Goal: Transaction & Acquisition: Book appointment/travel/reservation

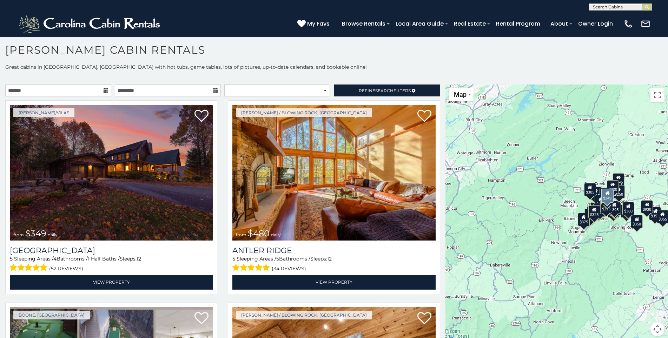
scroll to position [4, 0]
click at [380, 56] on h1 "[PERSON_NAME] Cabin Rentals" at bounding box center [334, 53] width 668 height 20
click at [105, 90] on icon at bounding box center [105, 90] width 5 height 5
click at [19, 89] on input "text" at bounding box center [58, 90] width 106 height 12
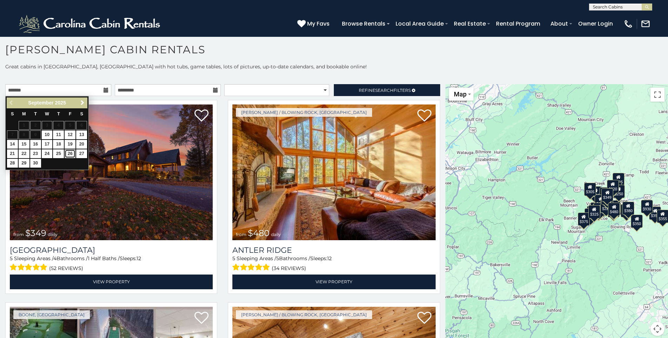
click at [69, 154] on link "26" at bounding box center [70, 153] width 11 height 9
type input "**********"
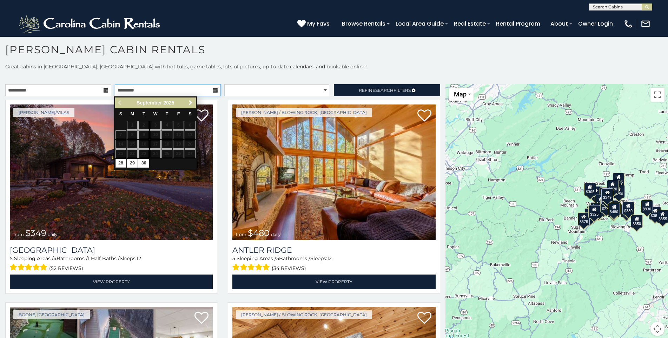
click at [195, 90] on input "text" at bounding box center [168, 90] width 106 height 12
click at [213, 90] on icon at bounding box center [215, 90] width 5 height 5
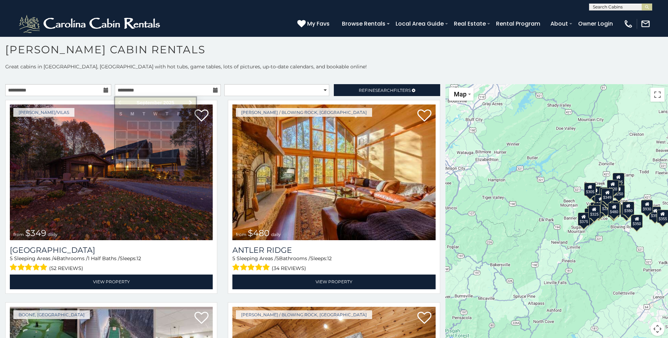
click at [213, 90] on icon at bounding box center [215, 90] width 5 height 5
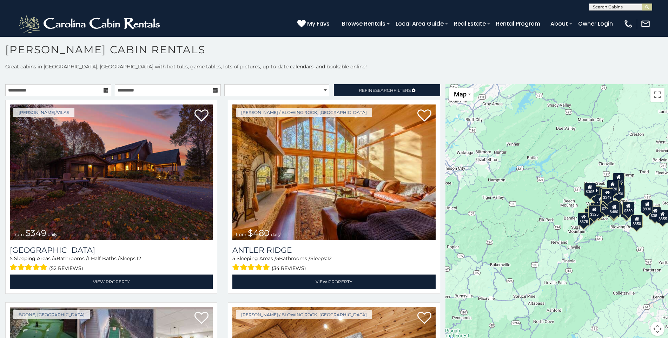
click at [213, 89] on icon at bounding box center [215, 90] width 5 height 5
click at [130, 90] on input "text" at bounding box center [168, 90] width 106 height 12
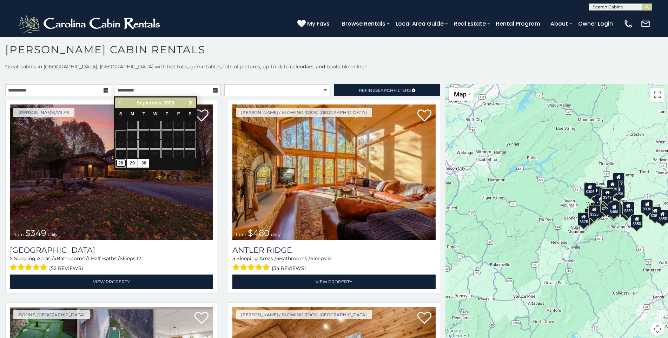
click at [120, 163] on link "28" at bounding box center [120, 163] width 11 height 9
type input "**********"
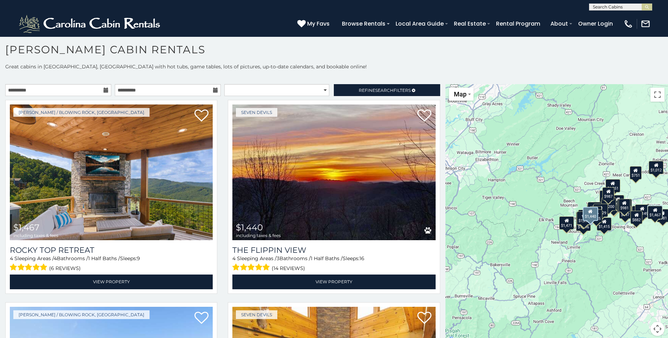
click at [437, 158] on div "Seven Devils $1,440 including taxes & fees The Flippin View 4 Sleeping Areas / …" at bounding box center [333, 199] width 222 height 198
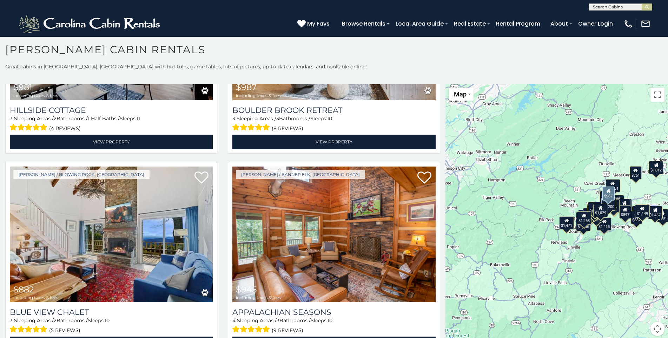
scroll to position [2570, 0]
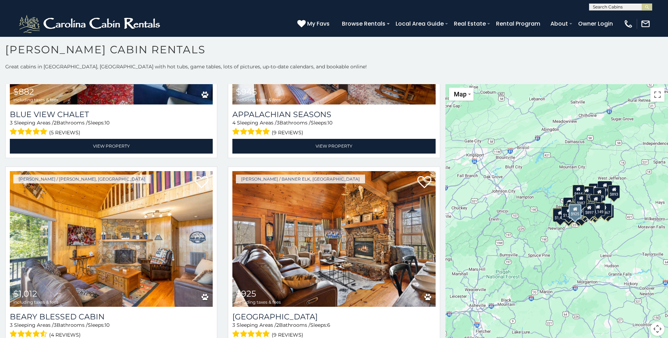
scroll to position [2798, 0]
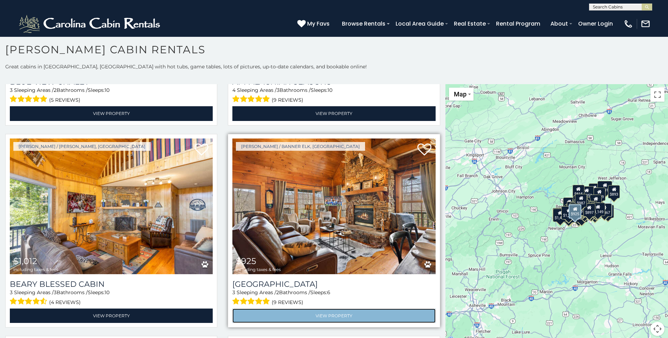
click at [333, 309] on link "View Property" at bounding box center [333, 316] width 203 height 14
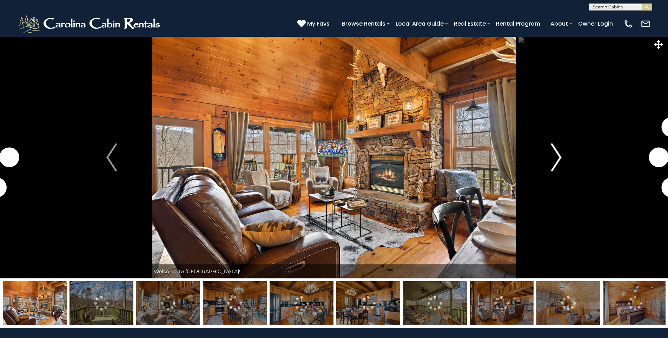
click at [559, 156] on img "Next" at bounding box center [556, 157] width 11 height 28
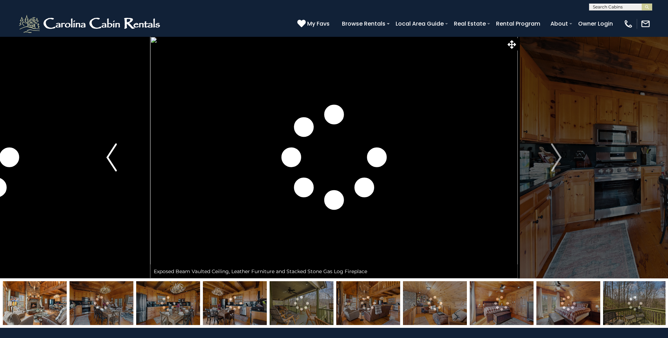
click at [109, 158] on img "Previous" at bounding box center [111, 157] width 11 height 28
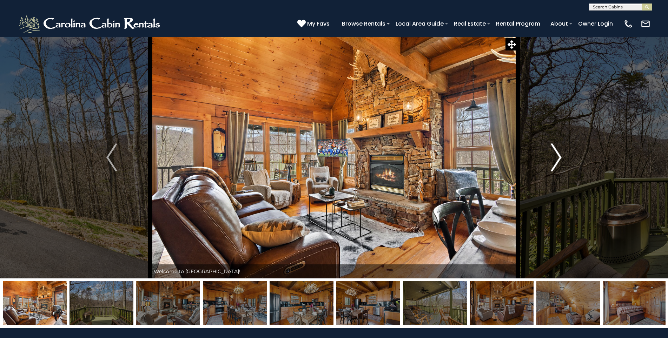
click at [558, 157] on img "Next" at bounding box center [556, 157] width 11 height 28
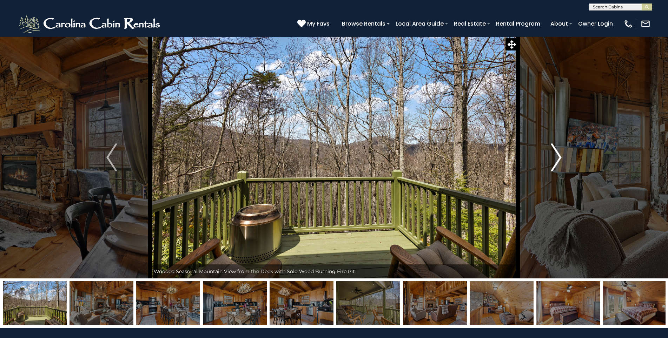
click at [558, 157] on img "Next" at bounding box center [556, 157] width 11 height 28
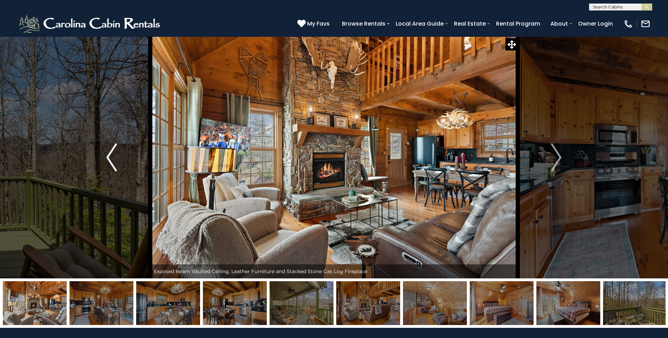
click at [108, 159] on img "Previous" at bounding box center [111, 157] width 11 height 28
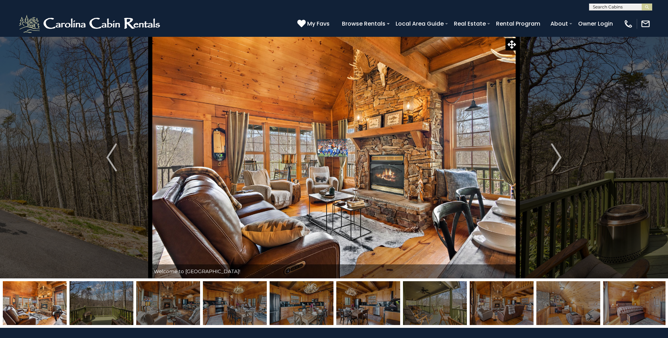
click at [107, 304] on img at bounding box center [101, 303] width 64 height 44
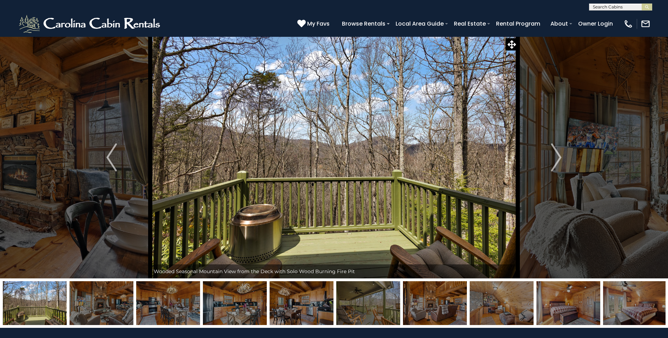
click at [107, 304] on img at bounding box center [101, 303] width 64 height 44
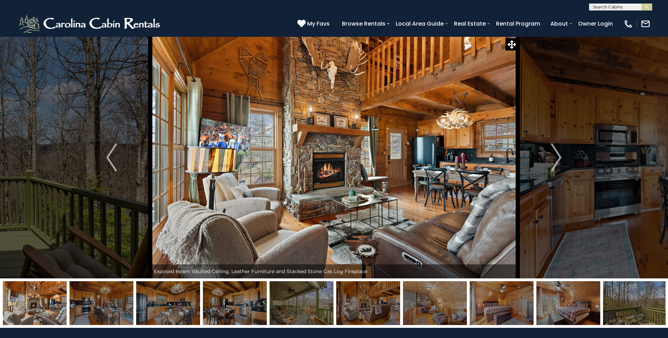
click at [67, 304] on img at bounding box center [35, 303] width 64 height 44
click at [107, 304] on img at bounding box center [101, 303] width 64 height 44
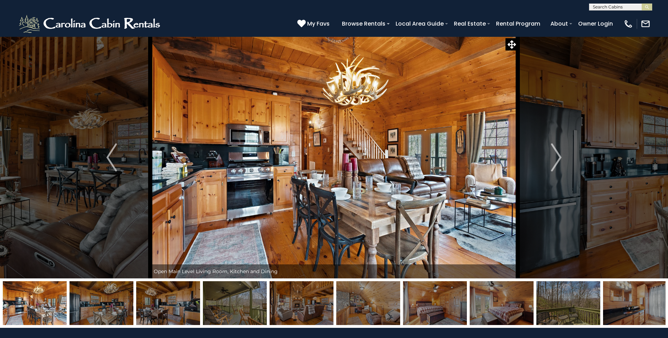
click at [107, 304] on img at bounding box center [101, 303] width 64 height 44
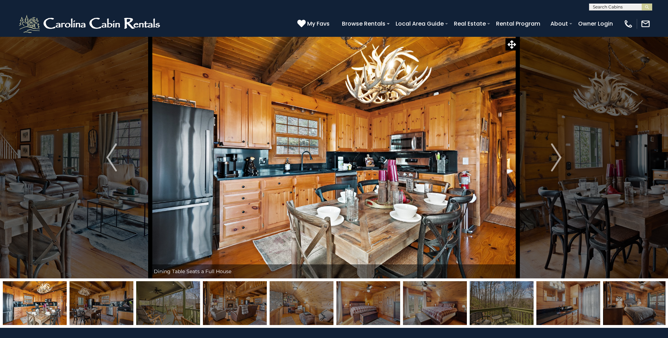
click at [107, 304] on img at bounding box center [101, 303] width 64 height 44
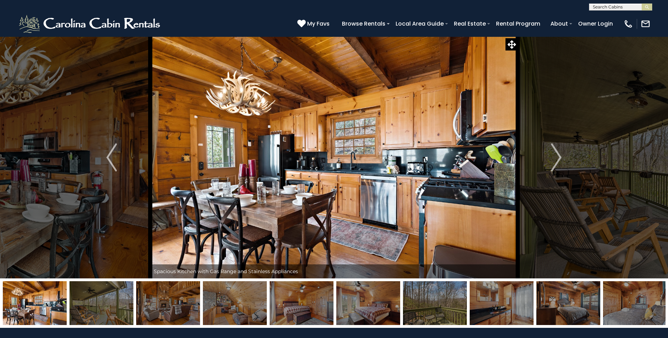
click at [107, 304] on img at bounding box center [101, 303] width 64 height 44
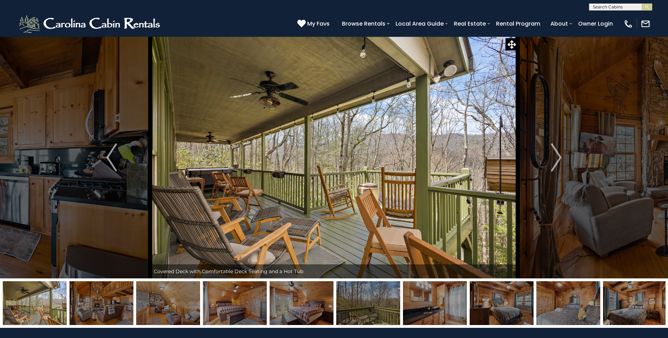
click at [107, 304] on img at bounding box center [101, 303] width 64 height 44
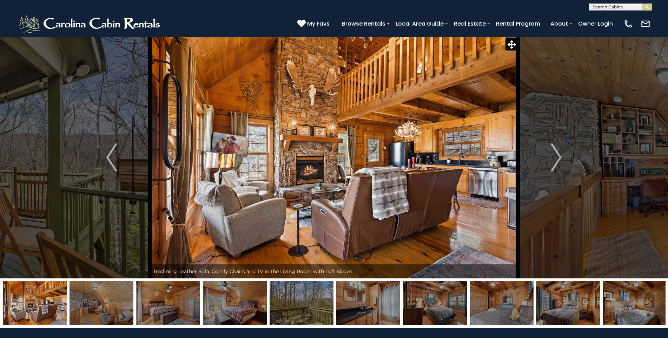
click at [107, 304] on img at bounding box center [101, 303] width 64 height 44
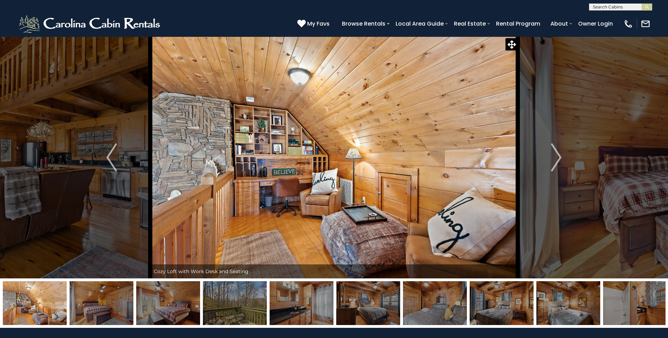
click at [107, 304] on img at bounding box center [101, 303] width 64 height 44
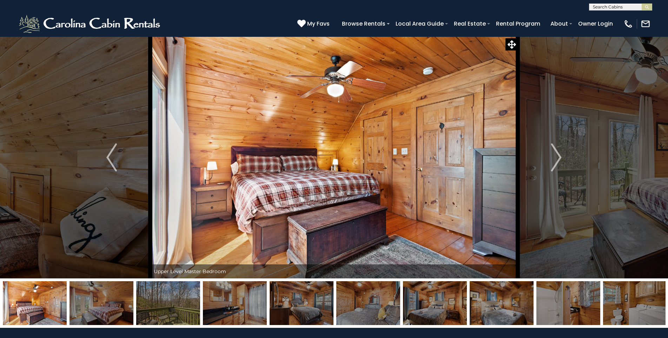
click at [107, 304] on img at bounding box center [101, 303] width 64 height 44
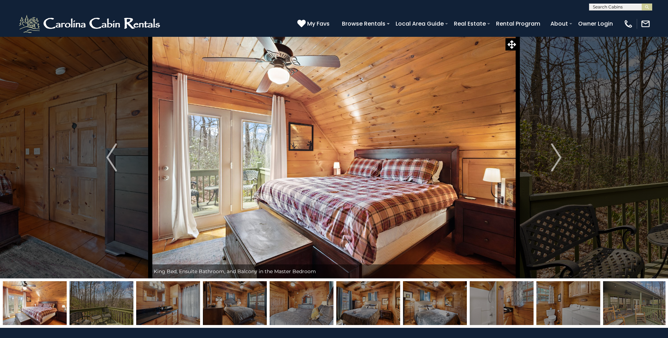
click at [107, 304] on img at bounding box center [101, 303] width 64 height 44
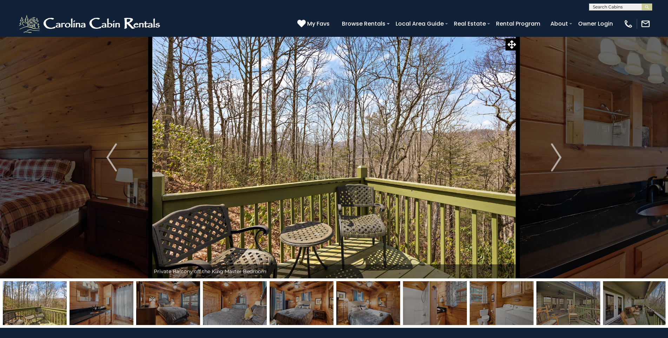
click at [107, 304] on img at bounding box center [101, 303] width 64 height 44
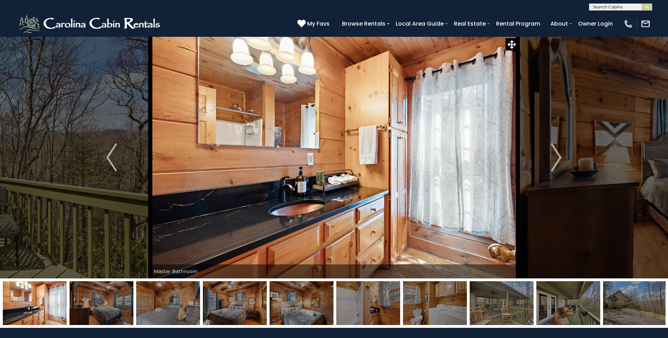
click at [107, 304] on img at bounding box center [101, 303] width 64 height 44
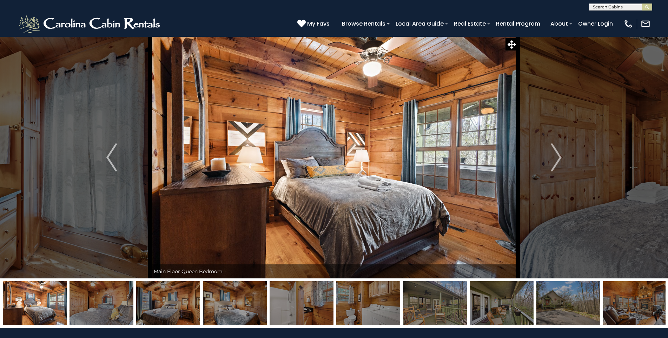
click at [107, 304] on img at bounding box center [101, 303] width 64 height 44
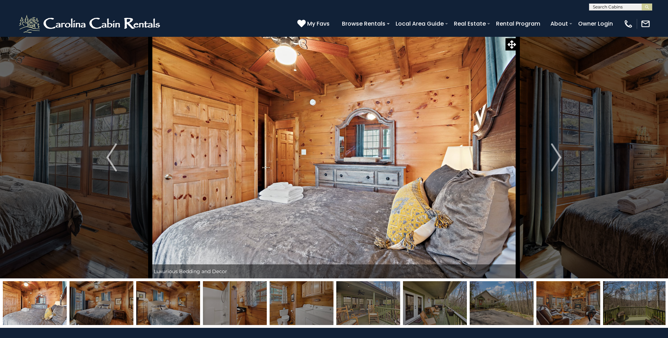
click at [107, 304] on img at bounding box center [101, 303] width 64 height 44
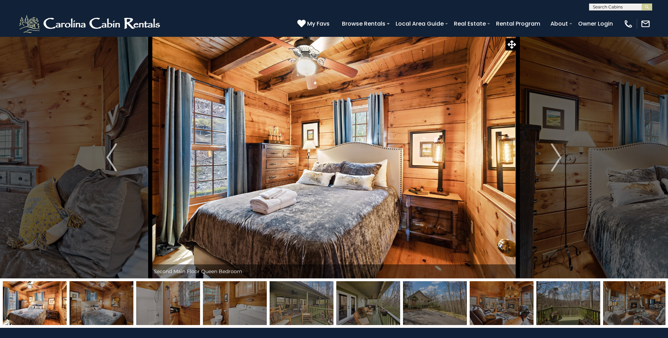
click at [107, 304] on img at bounding box center [101, 303] width 64 height 44
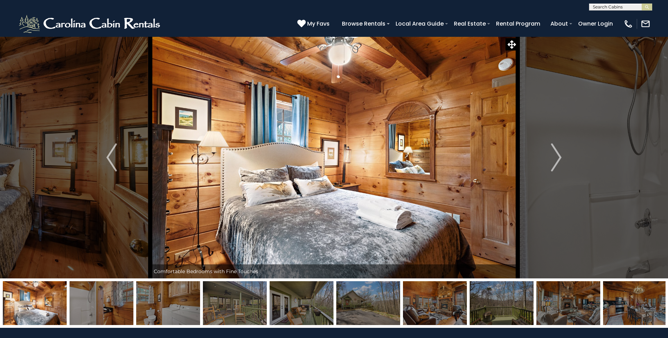
click at [107, 304] on img at bounding box center [101, 303] width 64 height 44
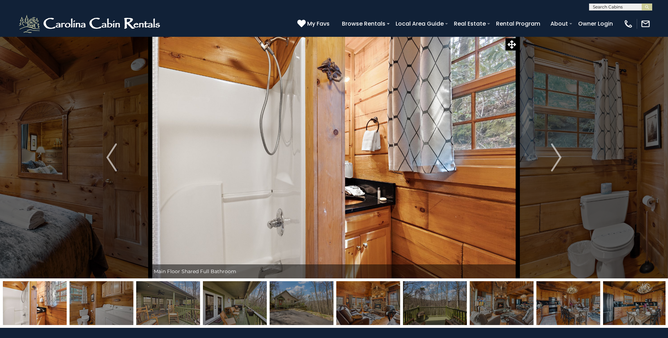
click at [67, 304] on img at bounding box center [35, 303] width 64 height 44
click at [107, 304] on img at bounding box center [101, 303] width 64 height 44
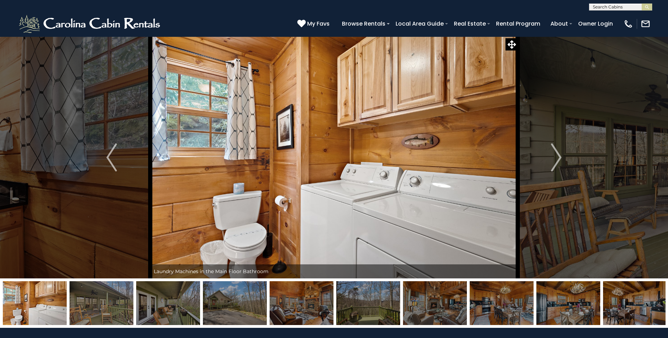
click at [107, 304] on img at bounding box center [101, 303] width 64 height 44
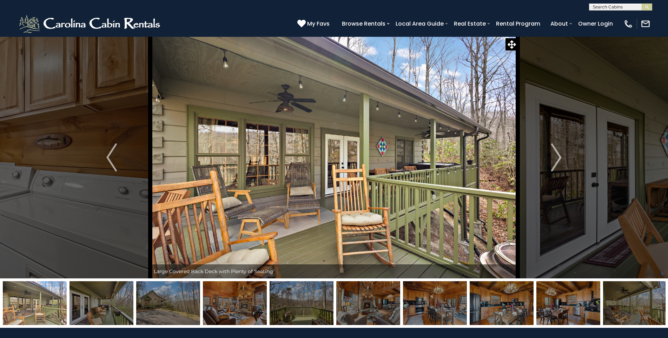
click at [107, 304] on img at bounding box center [101, 303] width 64 height 44
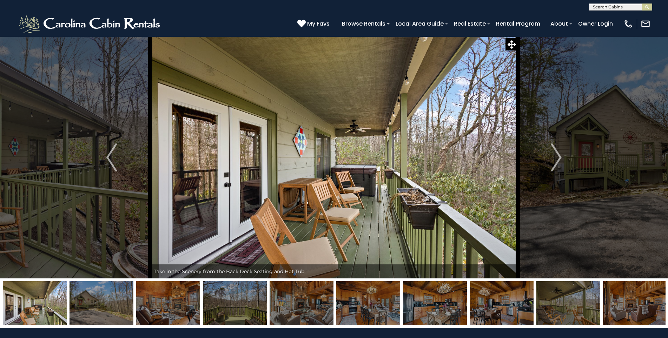
click at [107, 304] on img at bounding box center [101, 303] width 64 height 44
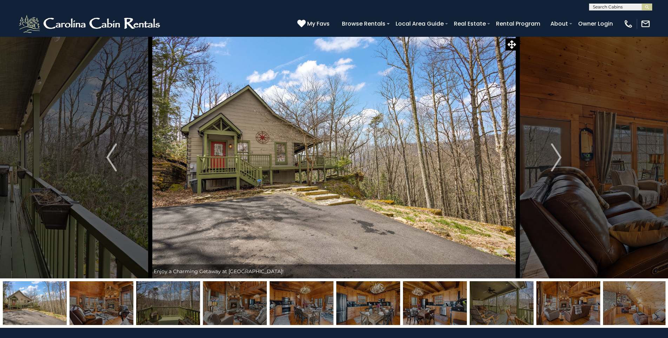
click at [106, 304] on img at bounding box center [101, 303] width 64 height 44
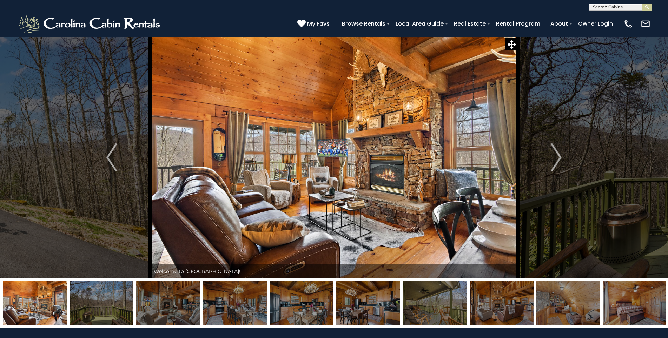
click at [106, 304] on img at bounding box center [101, 303] width 64 height 44
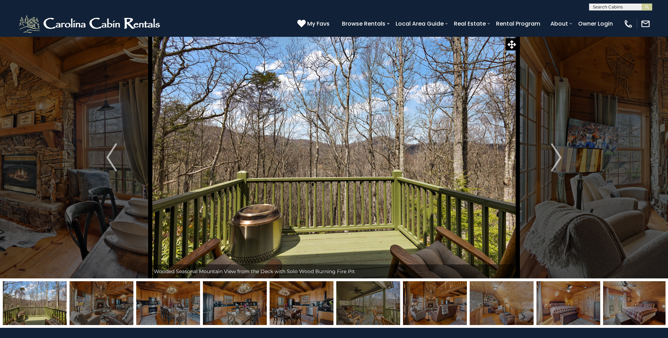
click at [106, 304] on img at bounding box center [101, 303] width 64 height 44
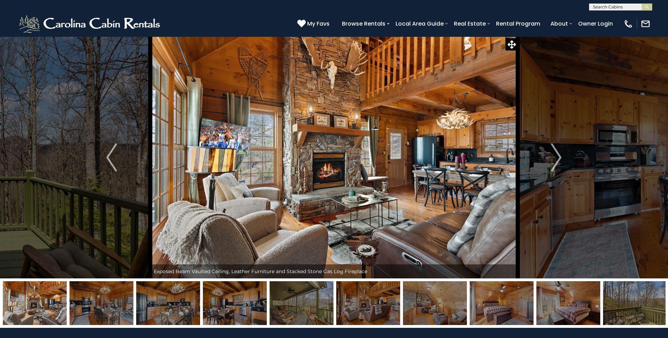
click at [106, 304] on img at bounding box center [101, 303] width 64 height 44
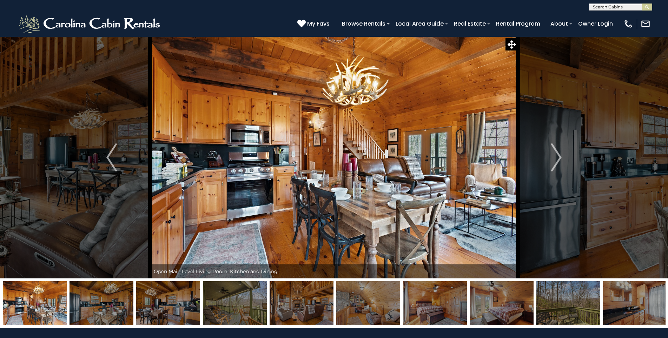
click at [106, 304] on img at bounding box center [101, 303] width 64 height 44
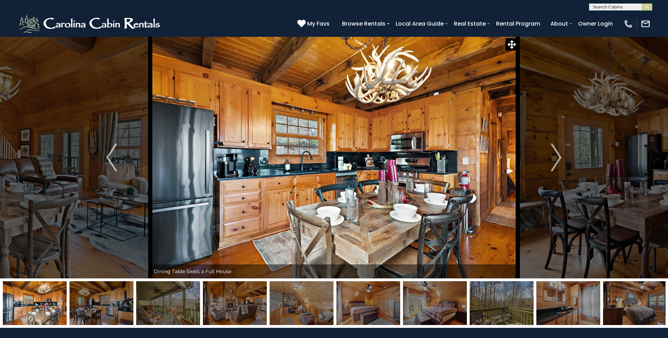
click at [106, 304] on img at bounding box center [101, 303] width 64 height 44
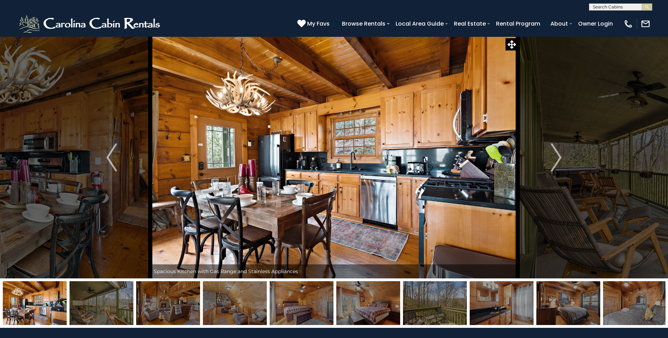
click at [106, 304] on img at bounding box center [101, 303] width 64 height 44
click at [136, 304] on img at bounding box center [168, 303] width 64 height 44
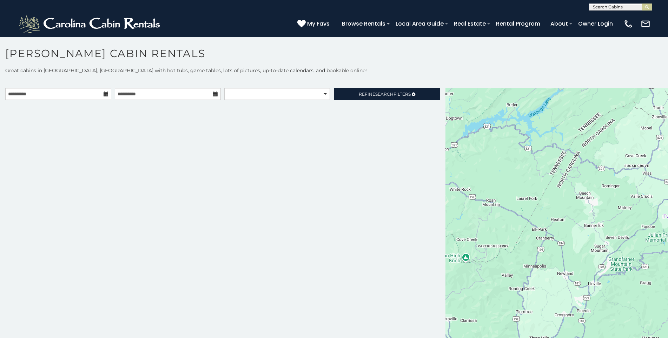
scroll to position [4, 0]
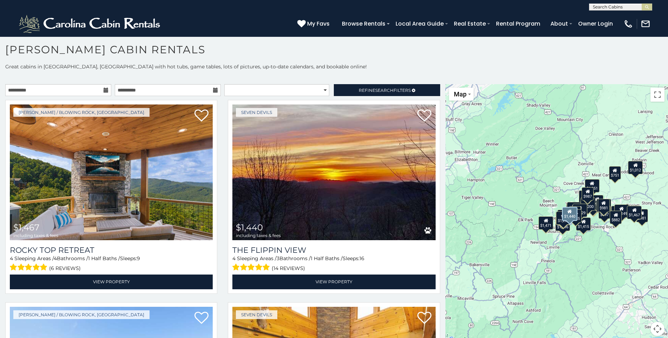
click at [222, 187] on div "Seven Devils $1,440 including taxes & fees The Flippin View 4 Sleeping Areas / …" at bounding box center [333, 199] width 222 height 198
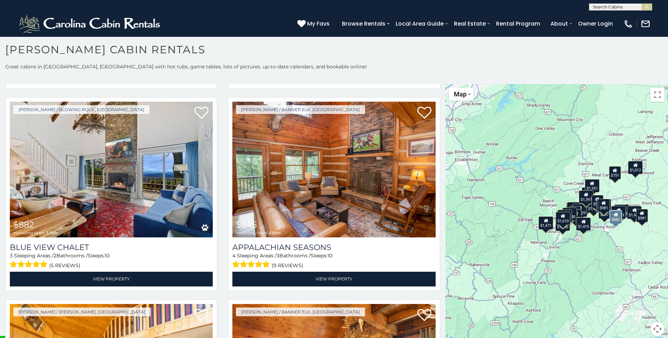
scroll to position [2635, 0]
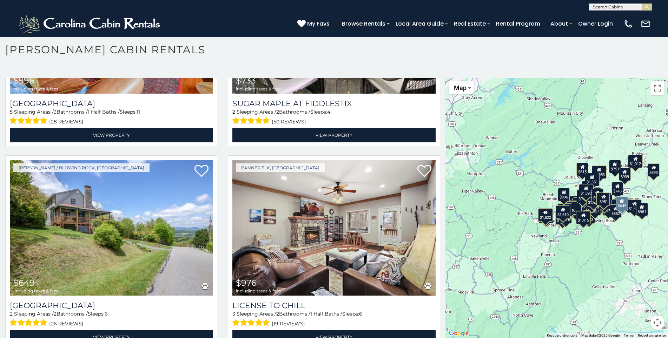
scroll to position [3612, 0]
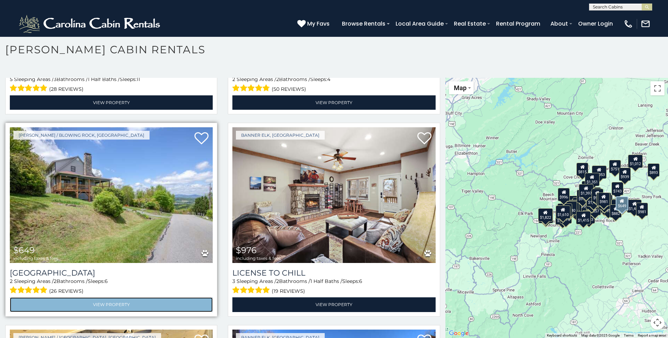
click at [112, 297] on link "View Property" at bounding box center [111, 304] width 203 height 14
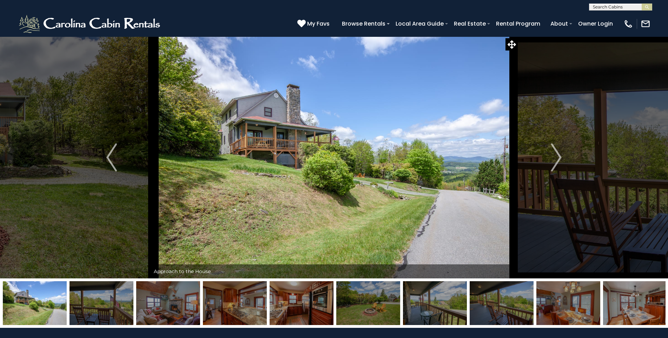
click at [100, 307] on img at bounding box center [101, 303] width 64 height 44
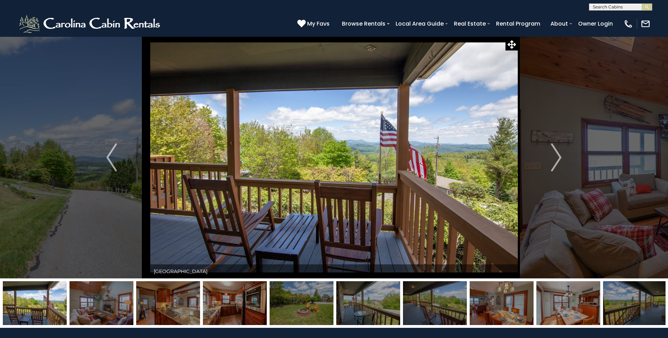
click at [107, 306] on img at bounding box center [101, 303] width 64 height 44
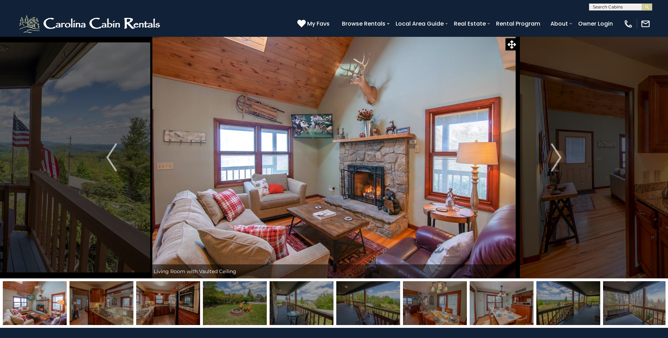
click at [67, 306] on img at bounding box center [35, 303] width 64 height 44
click at [98, 304] on img at bounding box center [101, 303] width 64 height 44
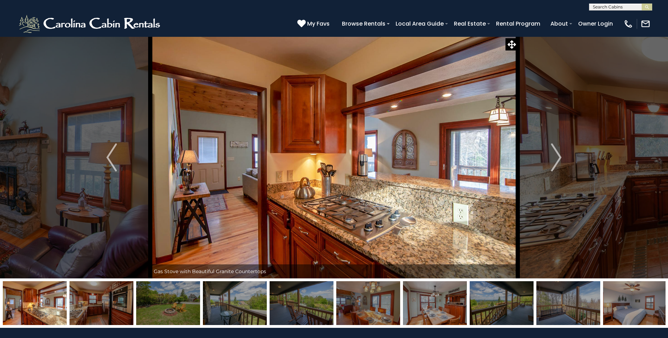
click at [98, 304] on img at bounding box center [101, 303] width 64 height 44
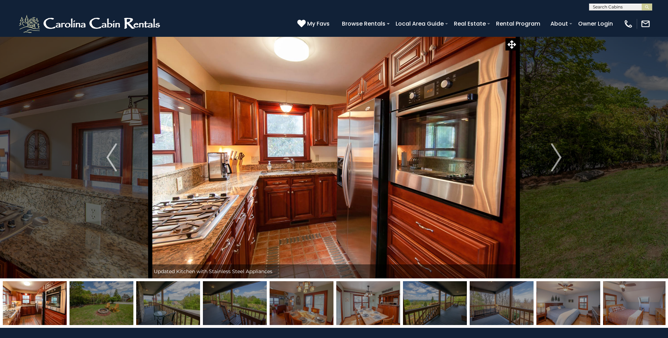
click at [97, 304] on img at bounding box center [101, 303] width 64 height 44
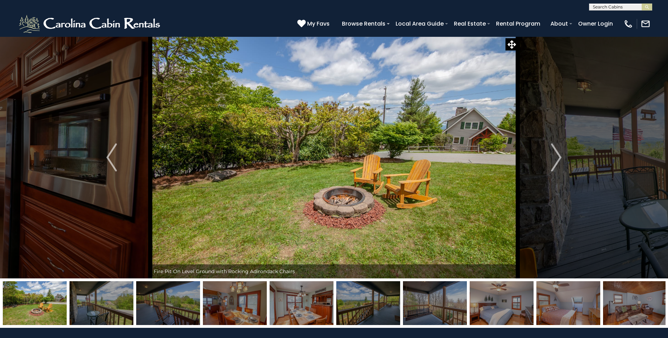
click at [97, 304] on img at bounding box center [101, 303] width 64 height 44
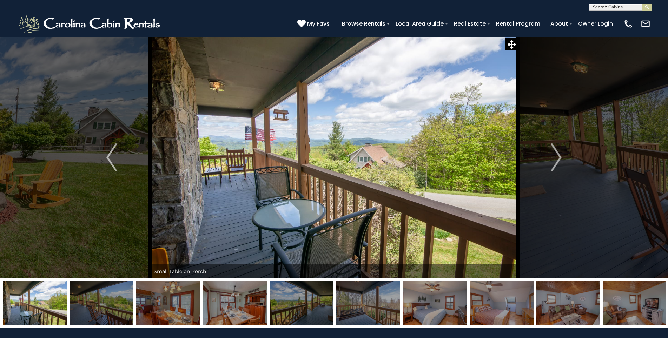
click at [97, 304] on img at bounding box center [101, 303] width 64 height 44
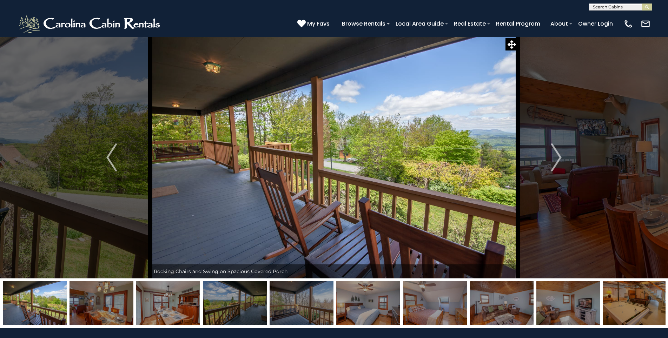
click at [97, 304] on img at bounding box center [101, 303] width 64 height 44
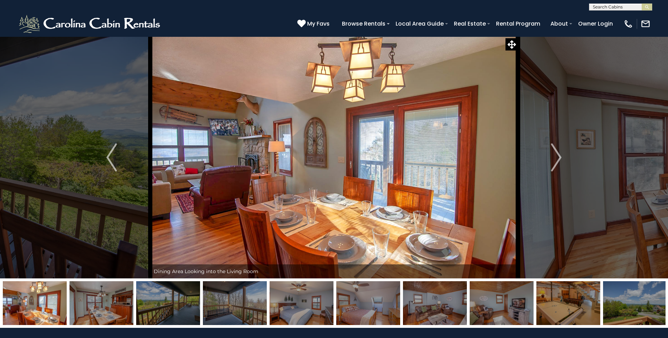
click at [97, 304] on img at bounding box center [101, 303] width 64 height 44
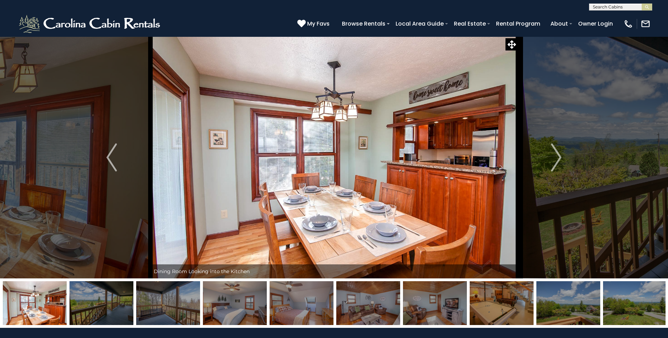
click at [97, 304] on img at bounding box center [101, 303] width 64 height 44
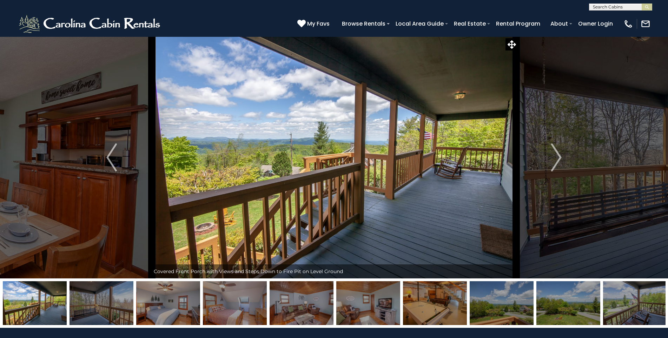
click at [97, 304] on img at bounding box center [101, 303] width 64 height 44
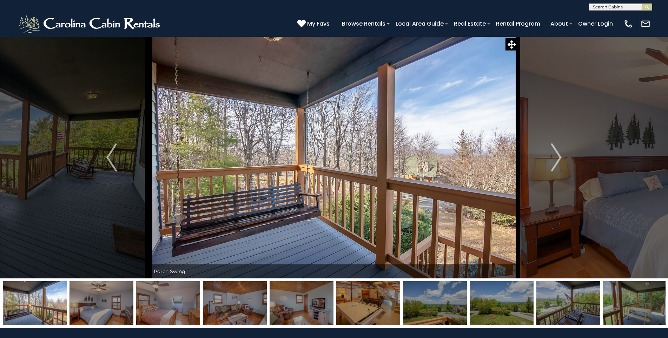
click at [97, 304] on img at bounding box center [101, 303] width 64 height 44
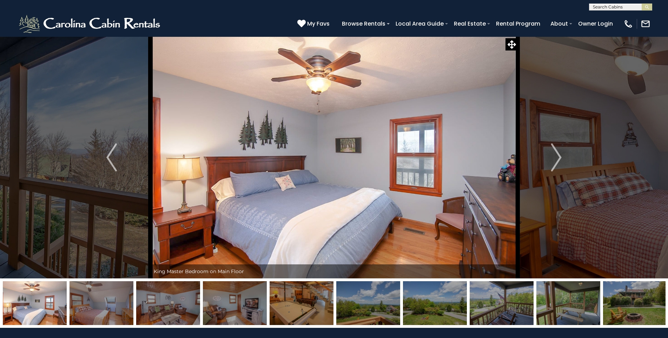
click at [97, 304] on img at bounding box center [101, 303] width 64 height 44
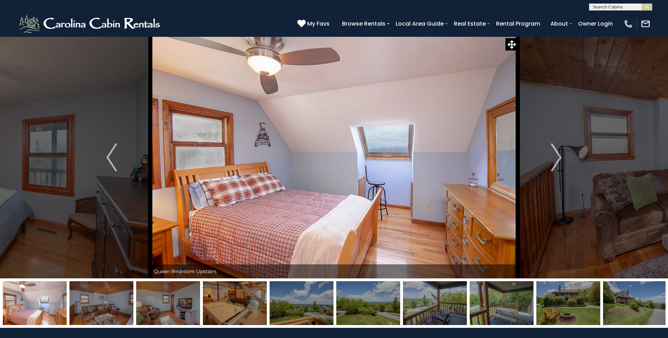
click at [97, 304] on img at bounding box center [101, 303] width 64 height 44
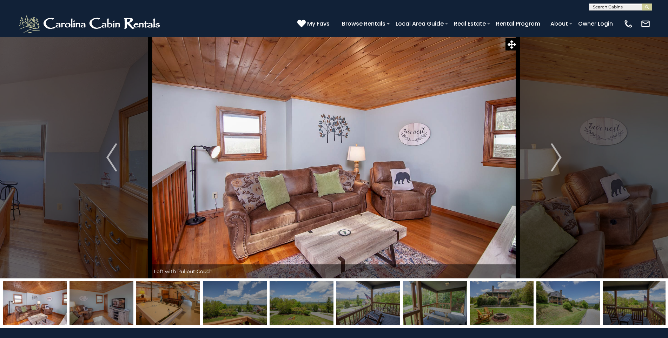
click at [67, 304] on img at bounding box center [35, 303] width 64 height 44
click at [97, 304] on img at bounding box center [101, 303] width 64 height 44
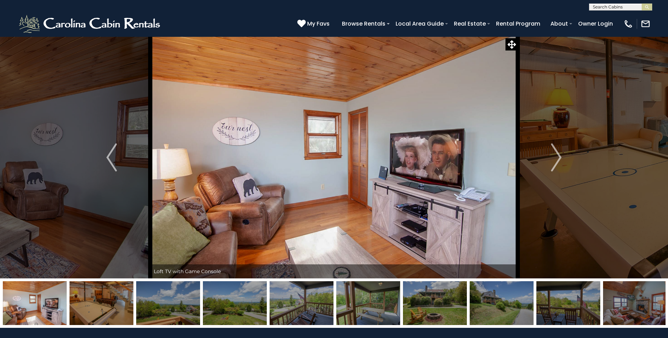
click at [67, 304] on img at bounding box center [35, 303] width 64 height 44
click at [97, 304] on img at bounding box center [101, 303] width 64 height 44
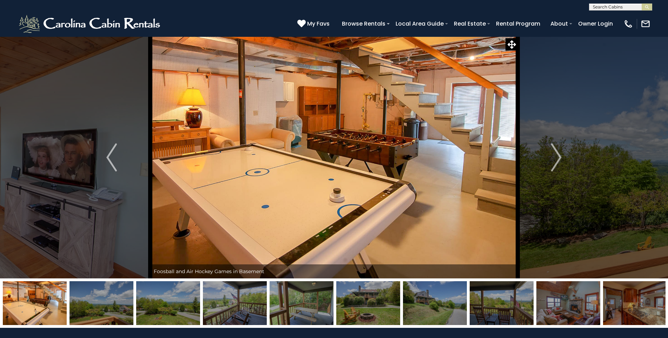
click at [67, 304] on img at bounding box center [35, 303] width 64 height 44
click at [97, 304] on img at bounding box center [101, 303] width 64 height 44
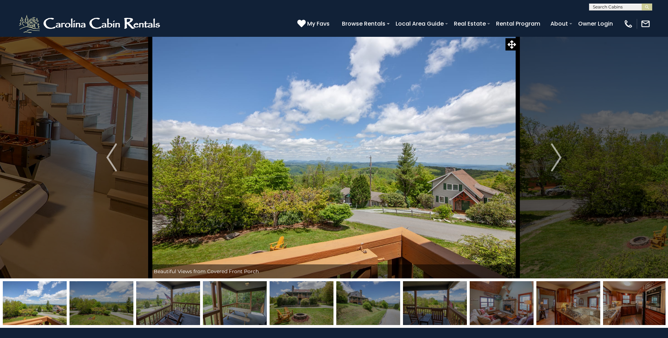
click at [97, 304] on img at bounding box center [101, 303] width 64 height 44
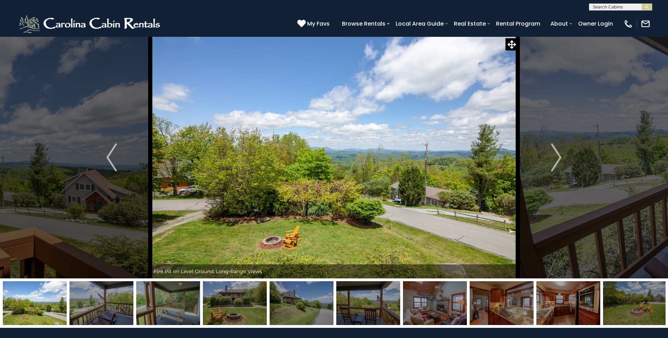
click at [67, 304] on img at bounding box center [35, 303] width 64 height 44
click at [97, 304] on img at bounding box center [101, 303] width 64 height 44
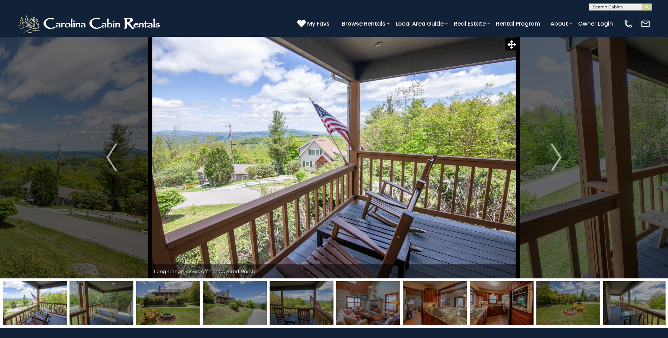
click at [96, 304] on img at bounding box center [101, 303] width 64 height 44
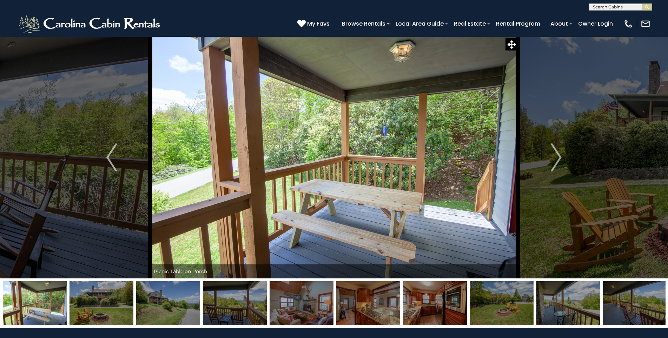
click at [96, 304] on img at bounding box center [101, 303] width 64 height 44
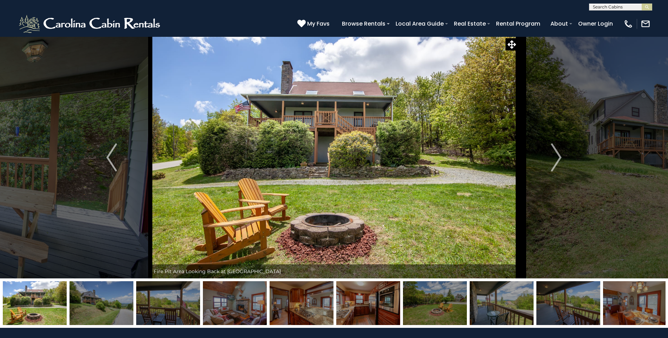
click at [96, 304] on img at bounding box center [101, 303] width 64 height 44
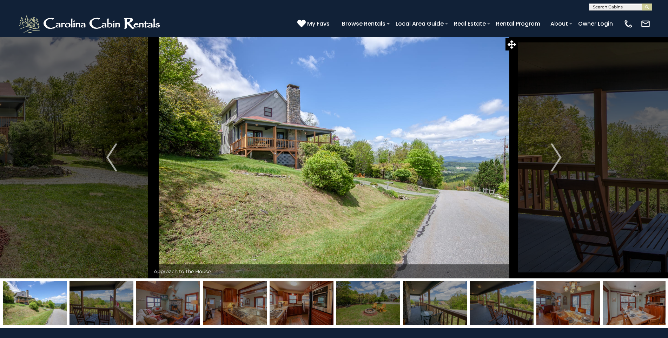
click at [96, 304] on img at bounding box center [101, 303] width 64 height 44
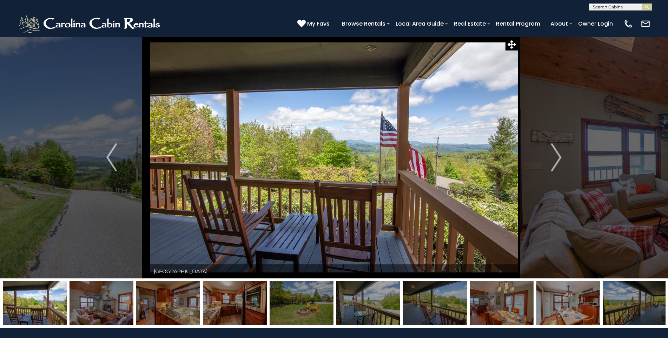
click at [67, 304] on img at bounding box center [35, 303] width 64 height 44
click at [96, 304] on img at bounding box center [101, 303] width 64 height 44
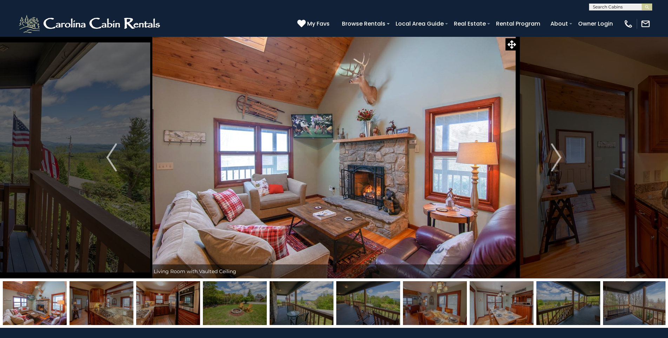
click at [67, 304] on img at bounding box center [35, 303] width 64 height 44
click at [96, 304] on img at bounding box center [101, 303] width 64 height 44
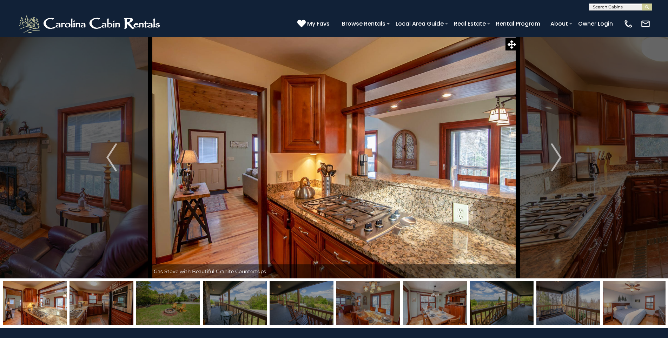
click at [96, 304] on img at bounding box center [101, 303] width 64 height 44
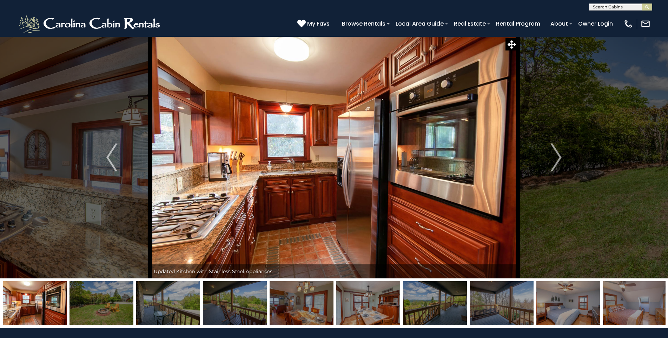
click at [67, 304] on img at bounding box center [35, 303] width 64 height 44
click at [96, 304] on img at bounding box center [101, 303] width 64 height 44
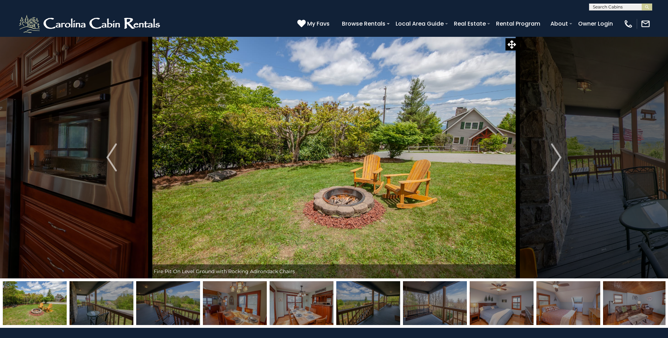
click at [96, 304] on img at bounding box center [101, 303] width 64 height 44
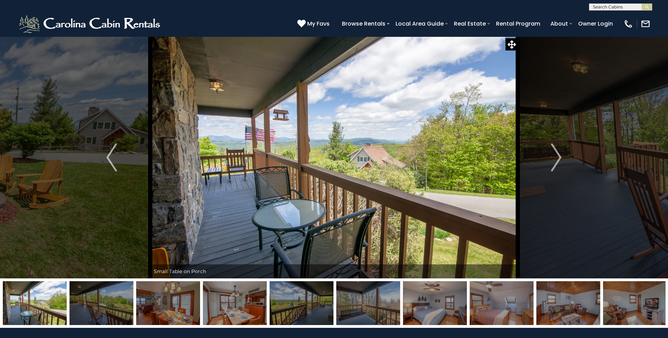
click at [96, 304] on img at bounding box center [101, 303] width 64 height 44
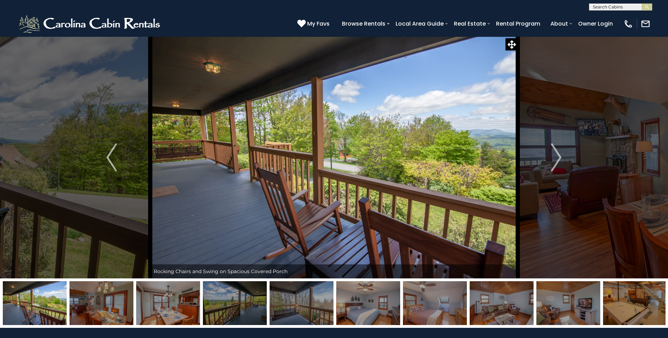
click at [96, 304] on img at bounding box center [101, 303] width 64 height 44
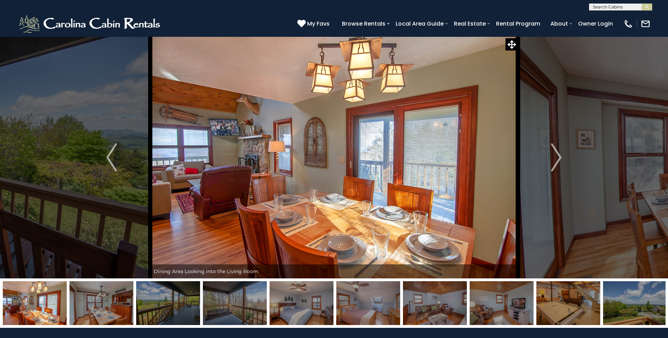
click at [96, 304] on img at bounding box center [101, 303] width 64 height 44
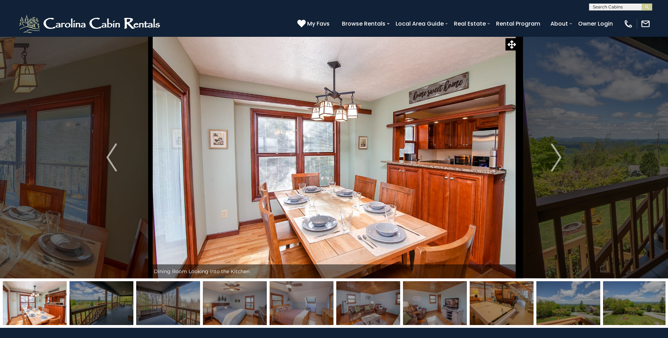
click at [96, 304] on img at bounding box center [101, 303] width 64 height 44
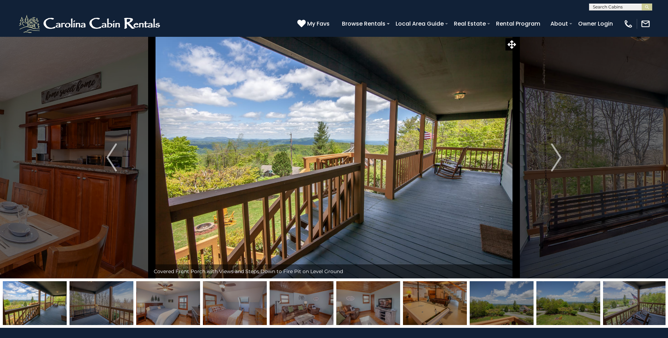
click at [96, 305] on img at bounding box center [101, 303] width 64 height 44
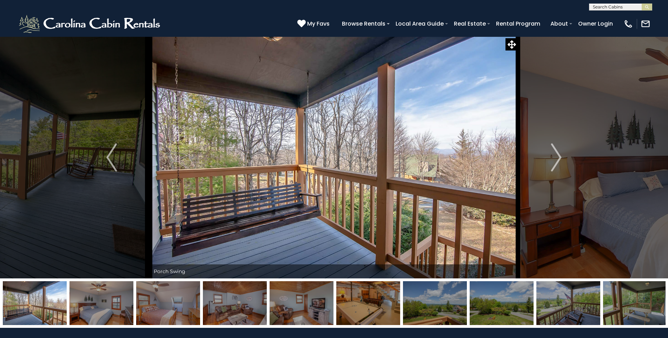
click at [96, 305] on img at bounding box center [101, 303] width 64 height 44
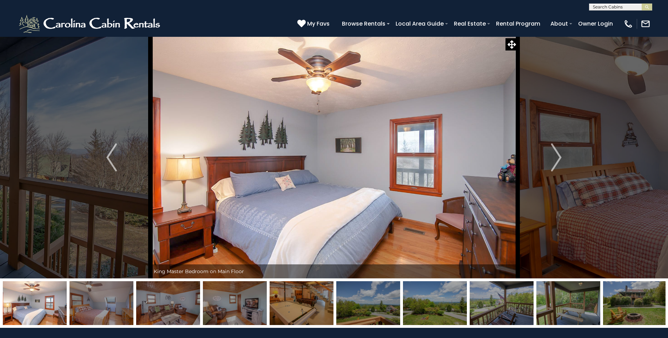
click at [67, 305] on img at bounding box center [35, 303] width 64 height 44
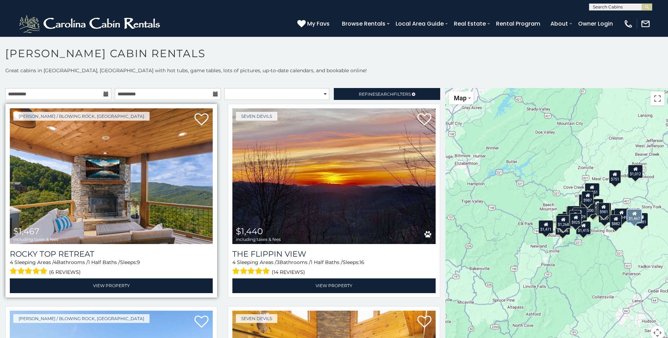
scroll to position [4, 0]
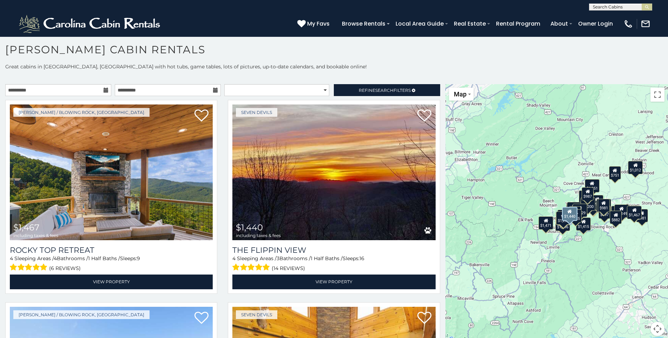
click at [222, 210] on div "Seven Devils $1,440 including taxes & fees The Flippin View 4 Sleeping Areas / …" at bounding box center [333, 199] width 222 height 198
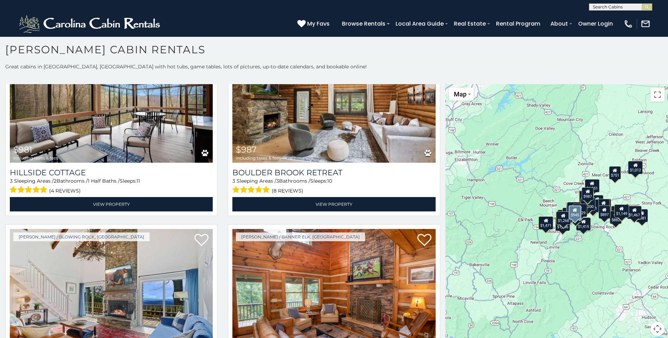
scroll to position [2505, 0]
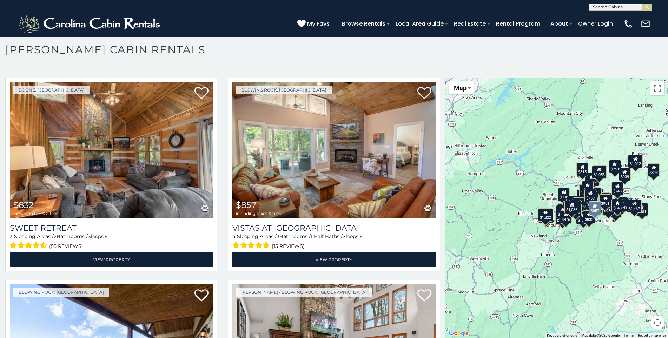
scroll to position [5076, 0]
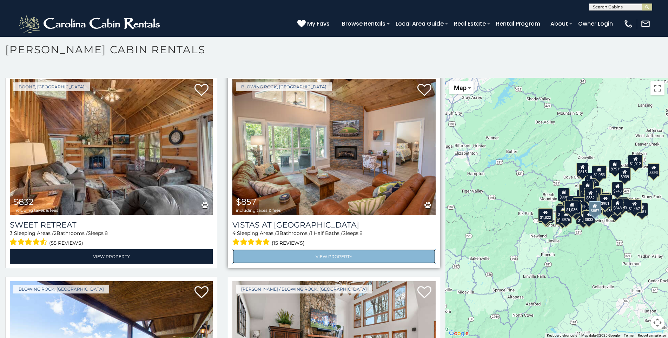
click at [334, 249] on link "View Property" at bounding box center [333, 256] width 203 height 14
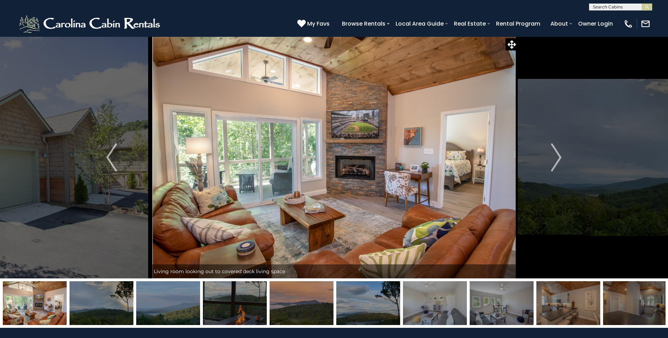
click at [103, 303] on img at bounding box center [101, 303] width 64 height 44
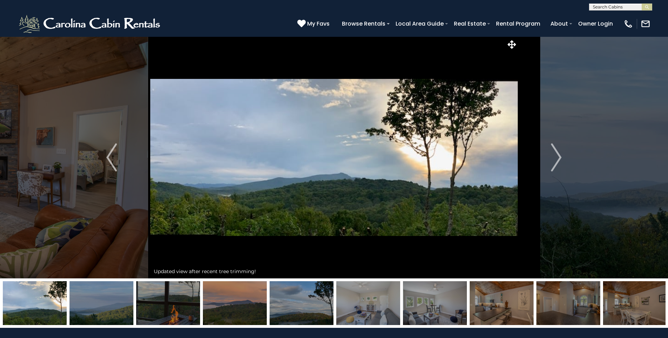
click at [103, 303] on img at bounding box center [101, 303] width 64 height 44
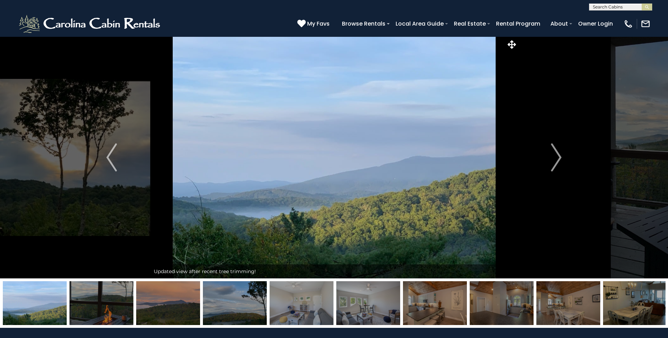
click at [103, 303] on img at bounding box center [101, 303] width 64 height 44
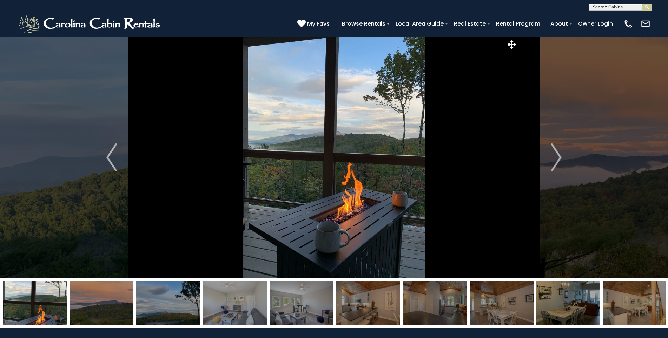
click at [67, 303] on img at bounding box center [35, 303] width 64 height 44
click at [103, 303] on img at bounding box center [101, 303] width 64 height 44
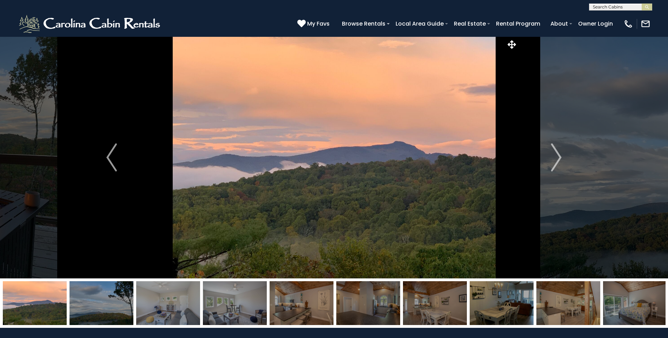
click at [67, 303] on img at bounding box center [35, 303] width 64 height 44
click at [103, 303] on img at bounding box center [101, 303] width 64 height 44
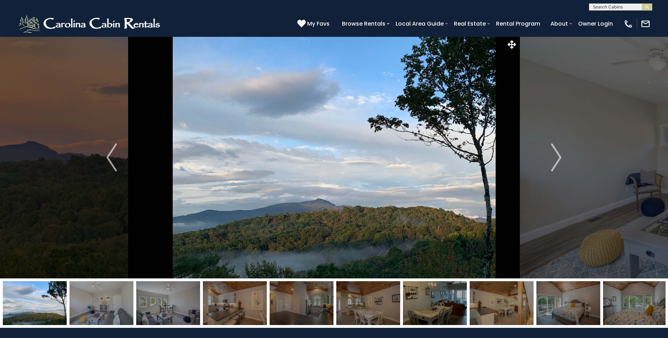
click at [67, 303] on img at bounding box center [35, 303] width 64 height 44
click at [103, 303] on img at bounding box center [101, 303] width 64 height 44
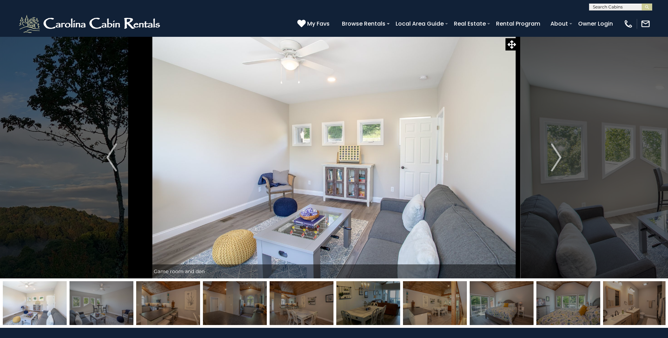
click at [103, 303] on img at bounding box center [101, 303] width 64 height 44
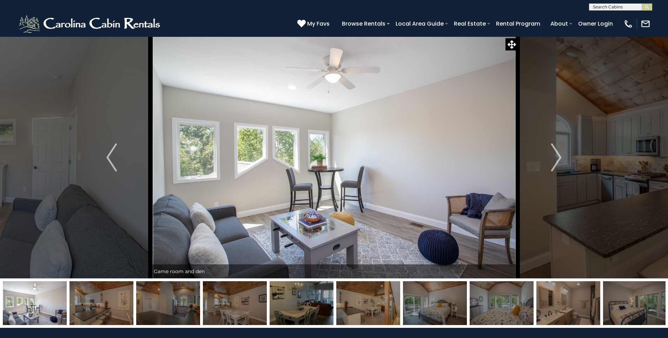
click at [67, 303] on img at bounding box center [35, 303] width 64 height 44
click at [103, 303] on img at bounding box center [101, 303] width 64 height 44
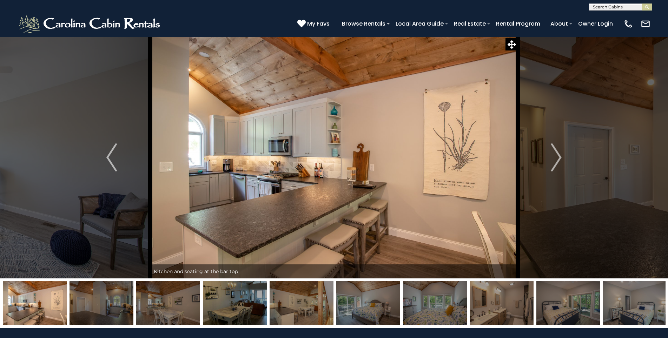
click at [102, 303] on img at bounding box center [101, 303] width 64 height 44
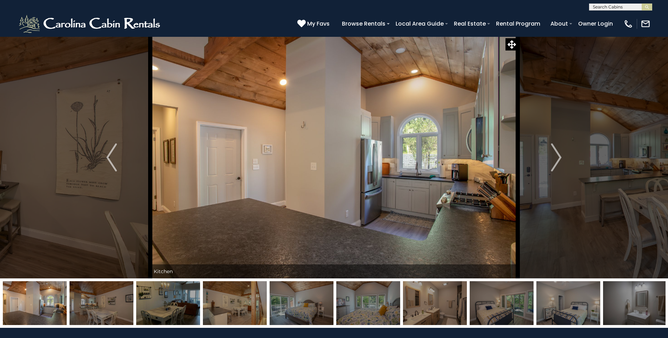
click at [67, 303] on img at bounding box center [35, 303] width 64 height 44
click at [102, 303] on img at bounding box center [101, 303] width 64 height 44
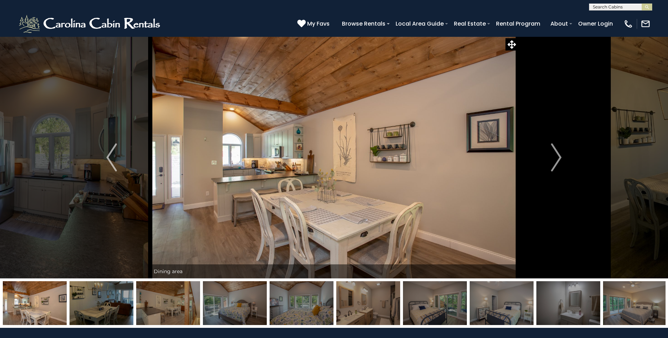
click at [100, 303] on img at bounding box center [101, 303] width 64 height 44
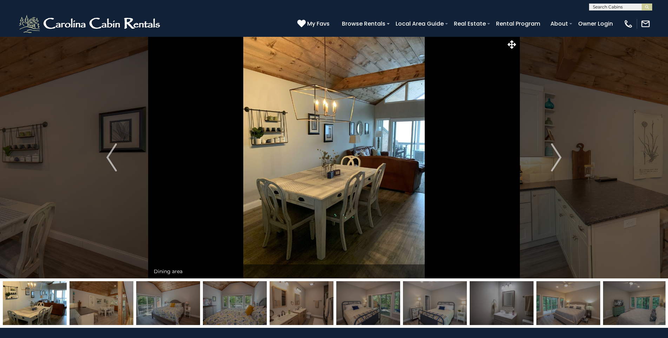
click at [67, 303] on img at bounding box center [35, 303] width 64 height 44
click at [100, 303] on img at bounding box center [101, 303] width 64 height 44
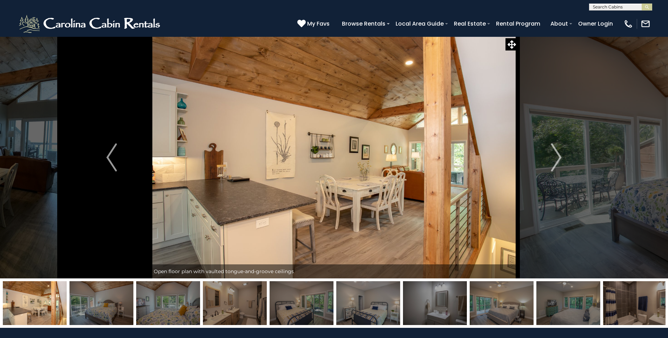
click at [100, 303] on img at bounding box center [101, 303] width 64 height 44
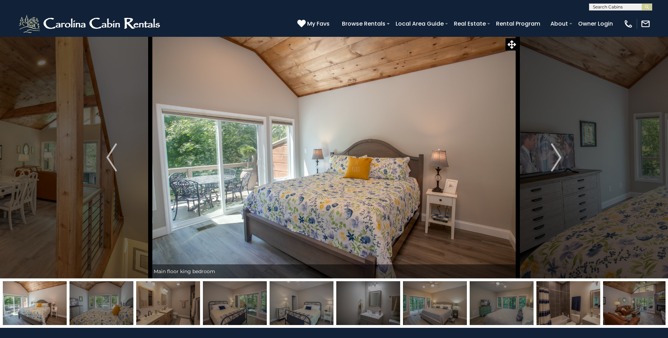
click at [100, 303] on img at bounding box center [101, 303] width 64 height 44
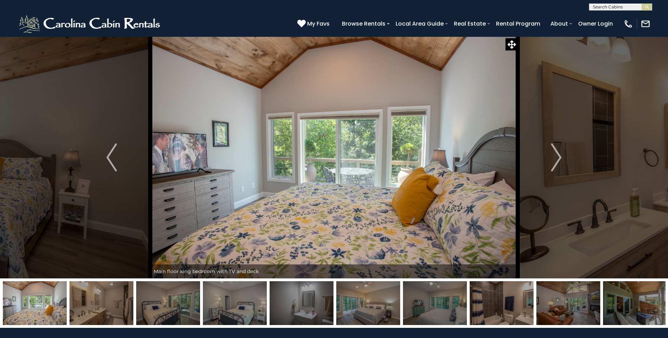
click at [100, 303] on img at bounding box center [101, 303] width 64 height 44
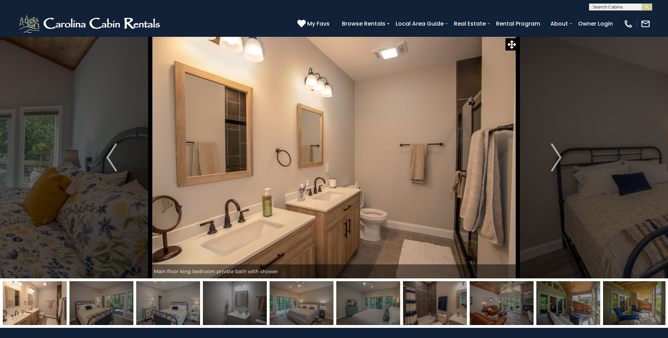
click at [100, 303] on img at bounding box center [101, 303] width 64 height 44
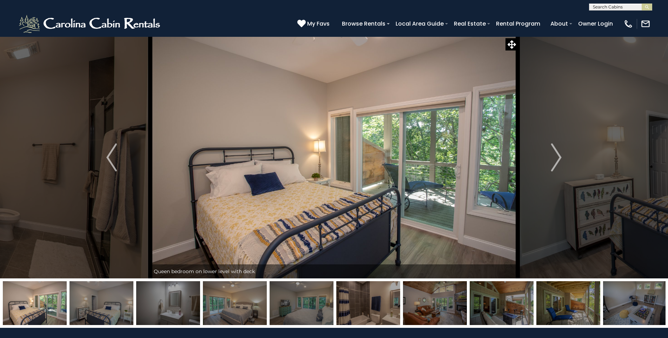
click at [100, 303] on img at bounding box center [101, 303] width 64 height 44
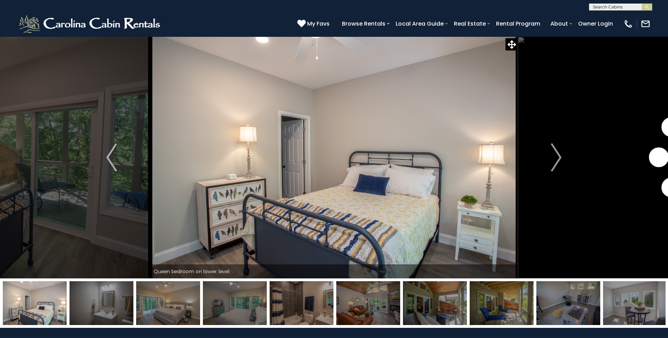
click at [67, 303] on img at bounding box center [35, 303] width 64 height 44
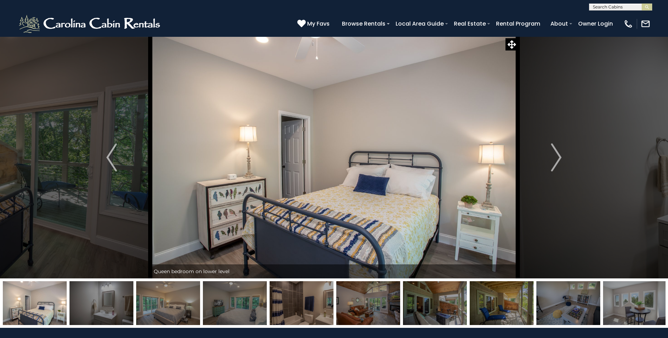
click at [100, 303] on img at bounding box center [101, 303] width 64 height 44
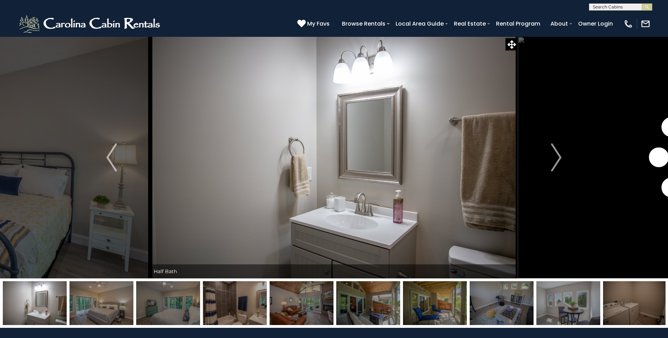
click at [67, 303] on img at bounding box center [35, 303] width 64 height 44
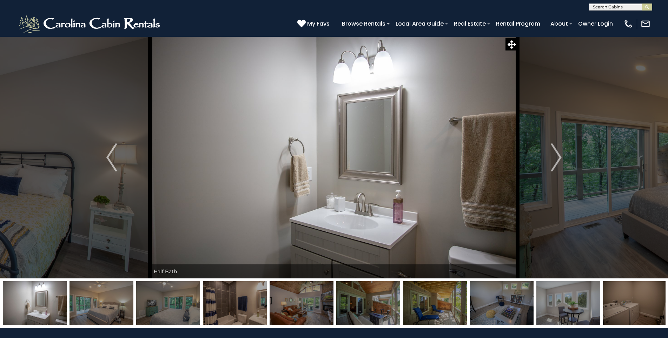
click at [100, 303] on img at bounding box center [101, 303] width 64 height 44
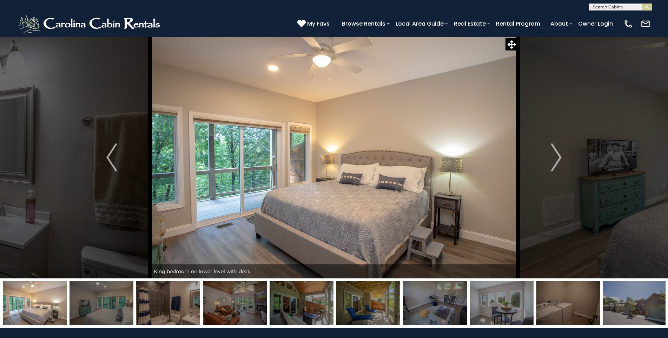
click at [100, 303] on img at bounding box center [101, 303] width 64 height 44
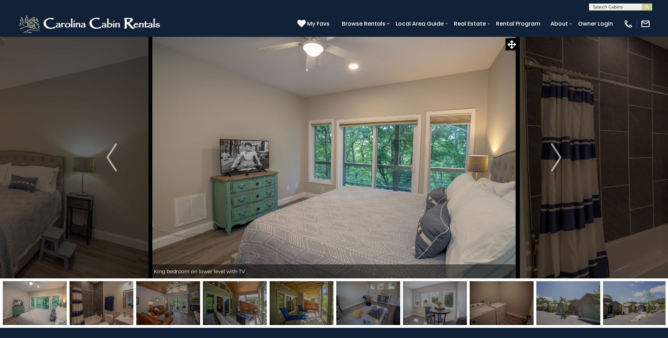
click at [67, 303] on img at bounding box center [35, 303] width 64 height 44
click at [100, 303] on img at bounding box center [101, 303] width 64 height 44
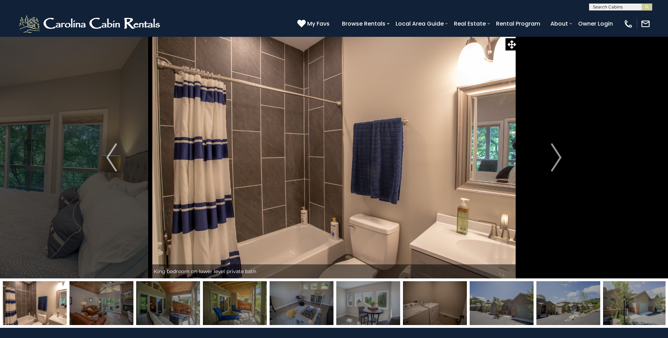
click at [100, 303] on img at bounding box center [101, 303] width 64 height 44
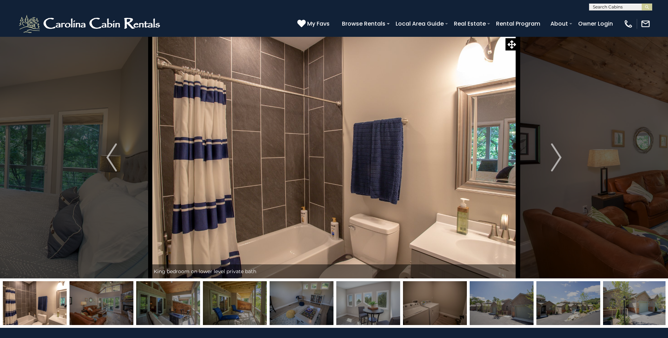
click at [100, 303] on img at bounding box center [101, 303] width 64 height 44
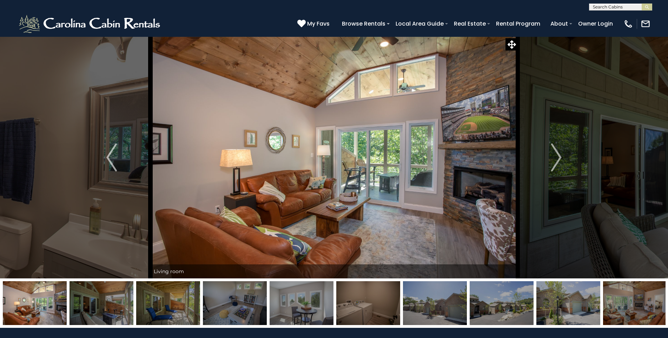
click at [100, 303] on img at bounding box center [101, 303] width 64 height 44
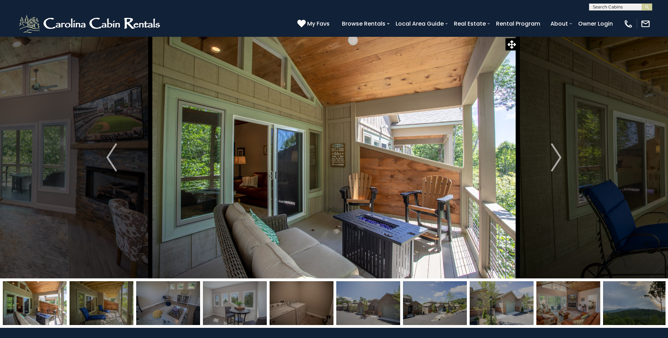
click at [100, 303] on img at bounding box center [101, 303] width 64 height 44
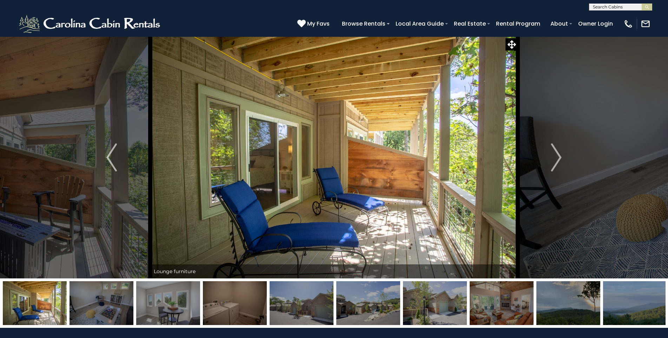
click at [100, 303] on img at bounding box center [101, 303] width 64 height 44
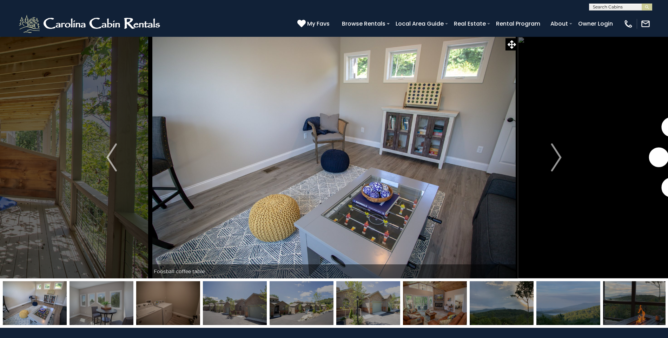
click at [67, 303] on img at bounding box center [35, 303] width 64 height 44
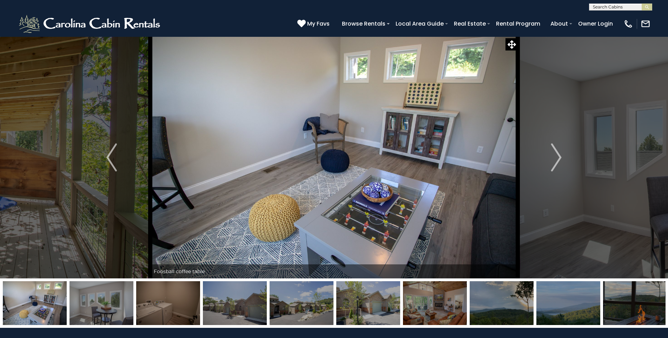
click at [100, 303] on img at bounding box center [101, 303] width 64 height 44
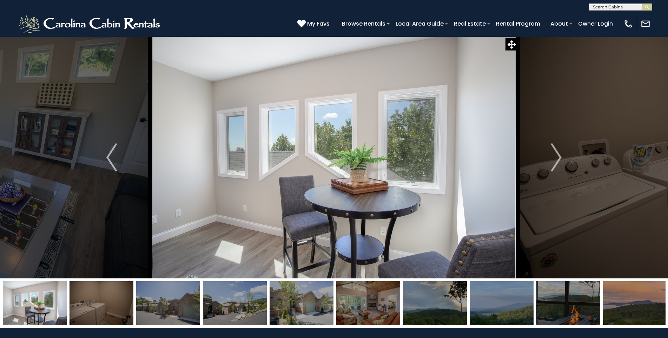
click at [100, 303] on img at bounding box center [101, 303] width 64 height 44
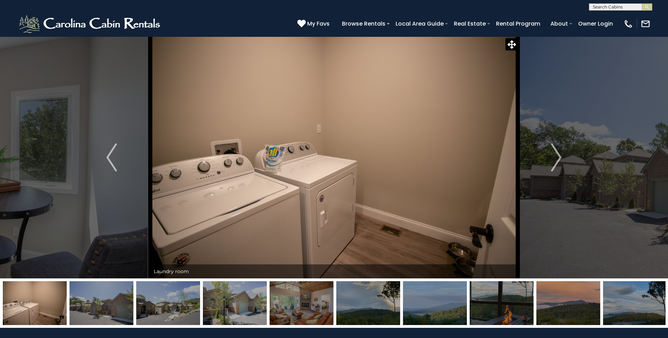
click at [100, 303] on img at bounding box center [101, 303] width 64 height 44
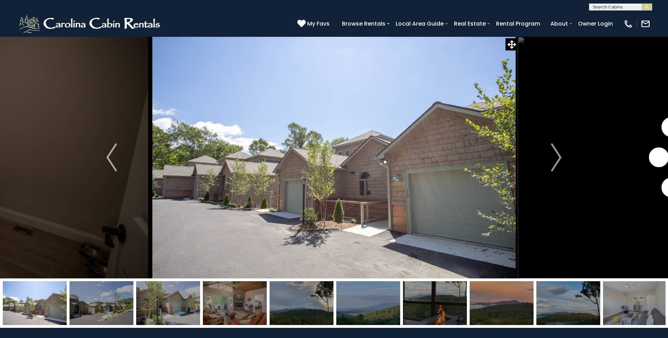
click at [67, 303] on img at bounding box center [35, 303] width 64 height 44
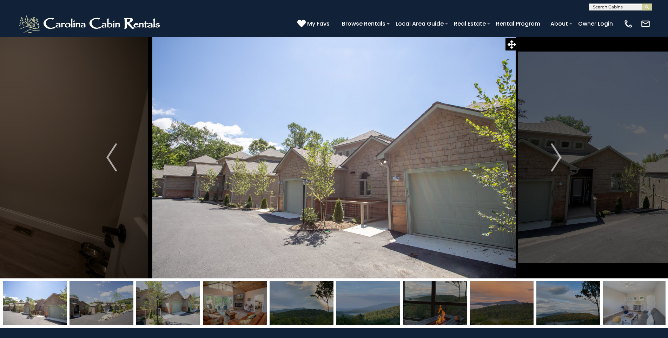
click at [100, 303] on img at bounding box center [101, 303] width 64 height 44
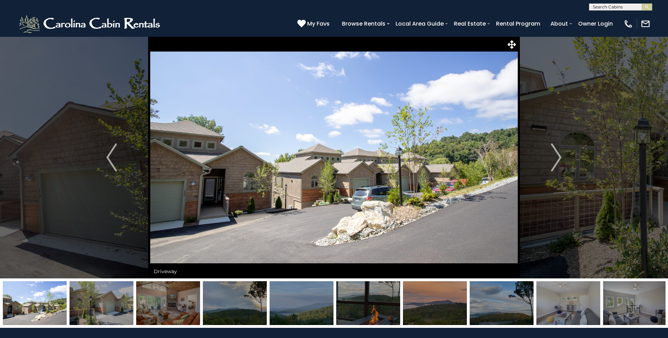
click at [100, 303] on img at bounding box center [101, 303] width 64 height 44
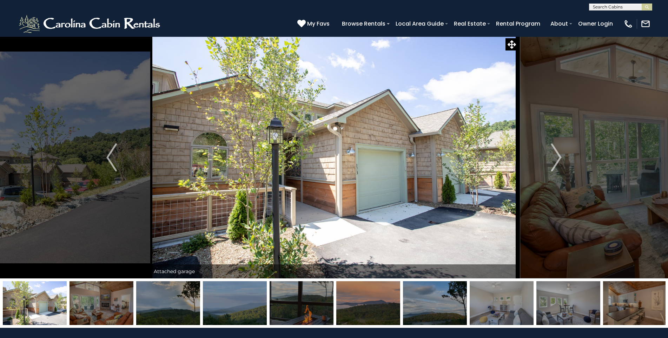
click at [100, 303] on img at bounding box center [101, 303] width 64 height 44
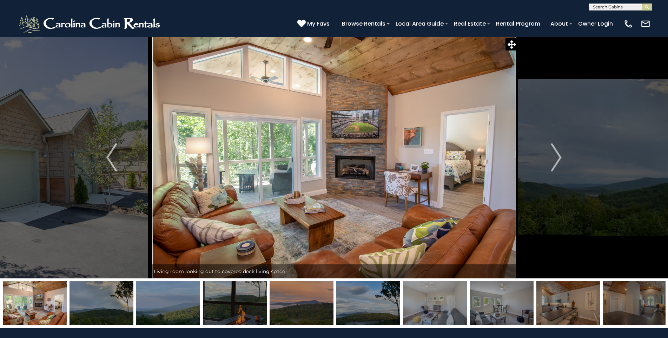
click at [100, 303] on img at bounding box center [101, 303] width 64 height 44
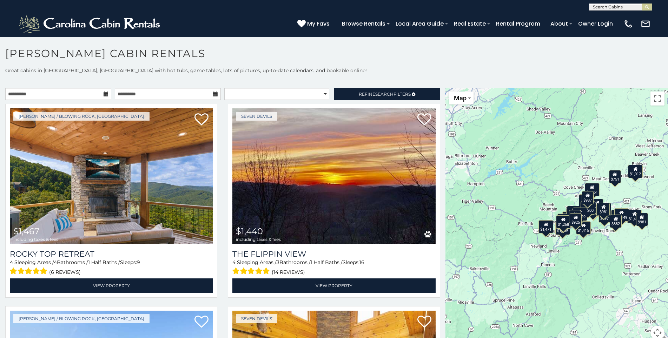
scroll to position [4, 0]
